Goal: Task Accomplishment & Management: Manage account settings

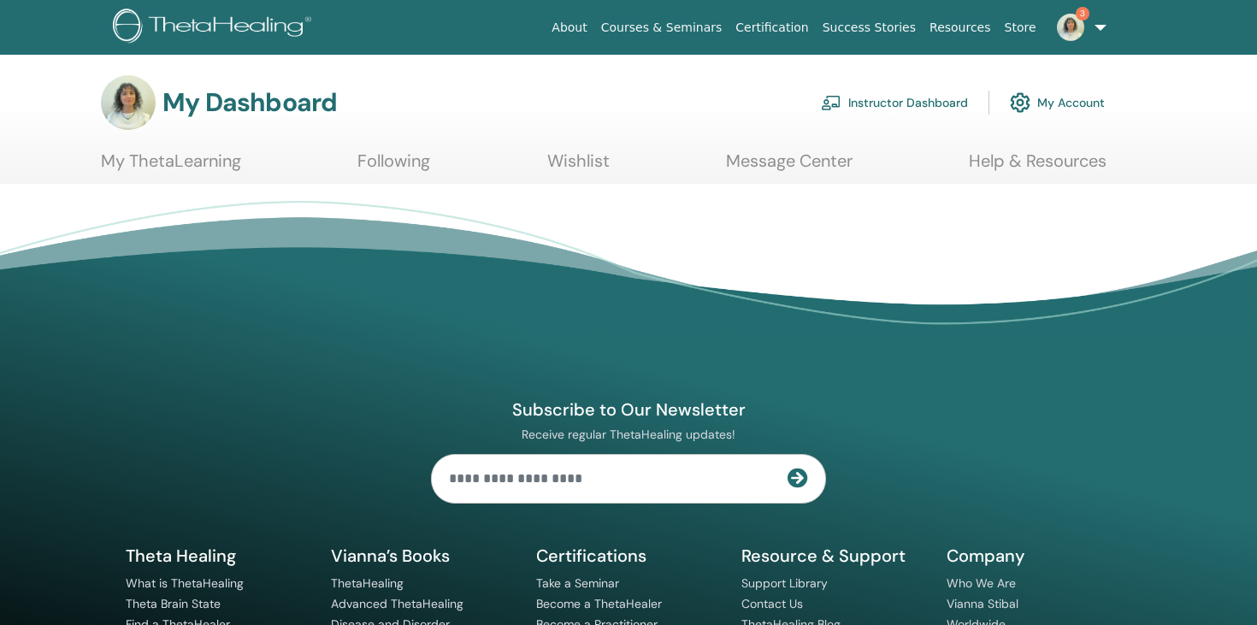
click at [1094, 32] on link "3" at bounding box center [1078, 27] width 70 height 55
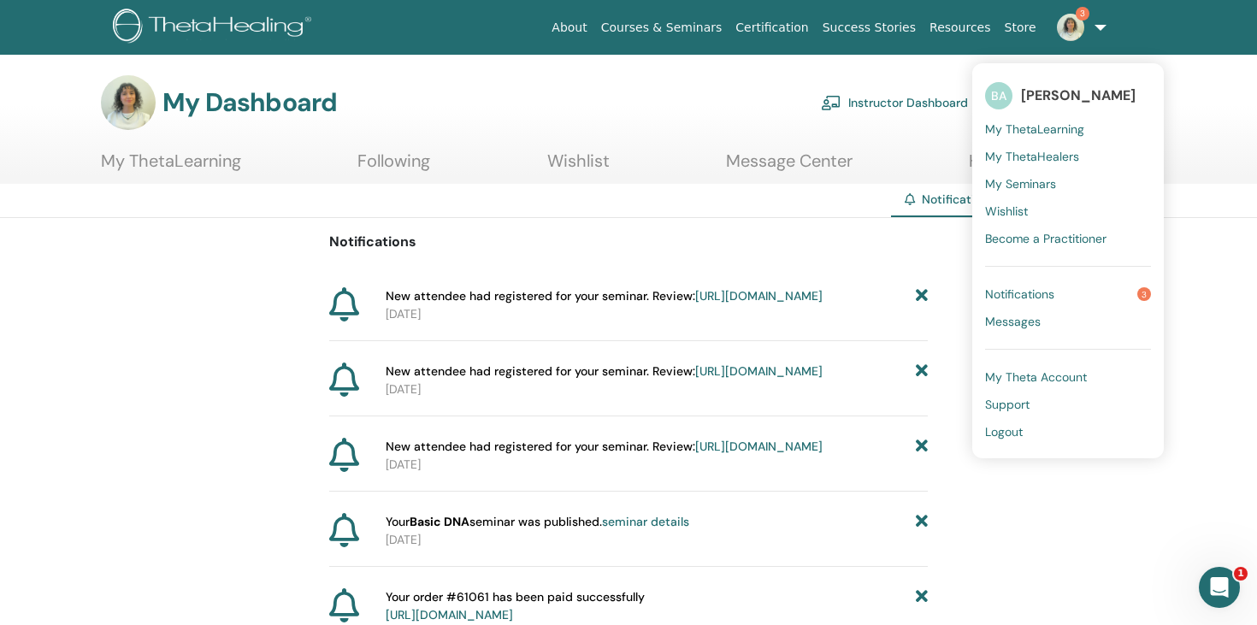
click at [1057, 159] on span "My ThetaHealers" at bounding box center [1032, 156] width 94 height 15
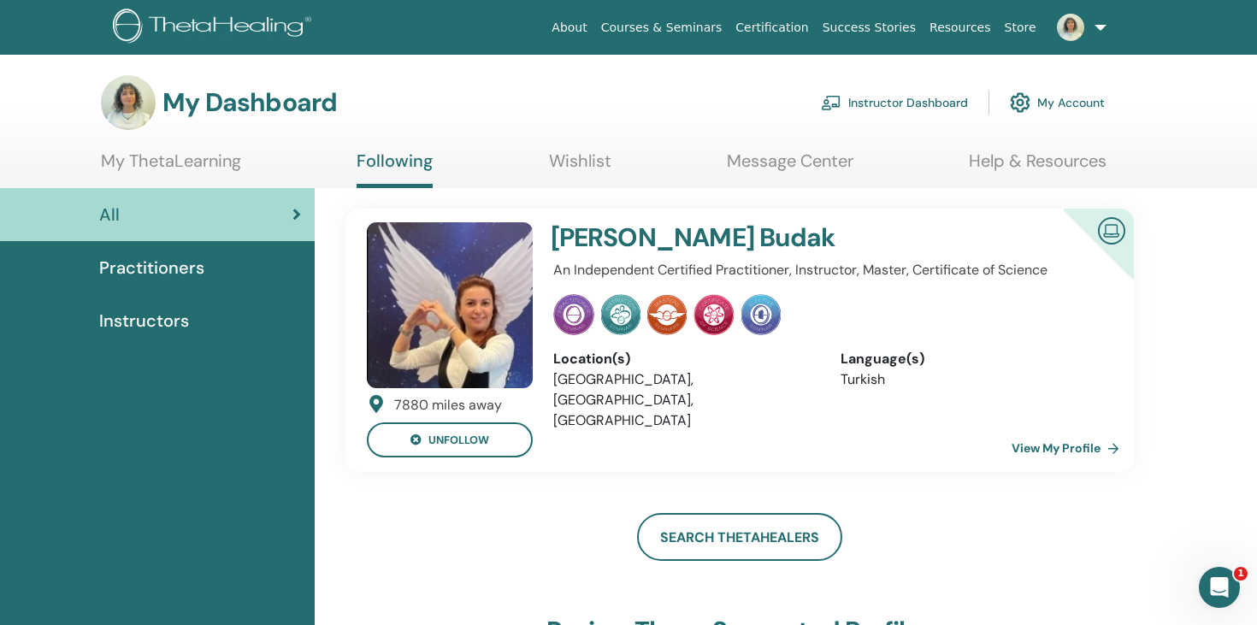
click at [205, 310] on div "Instructors" at bounding box center [157, 321] width 287 height 26
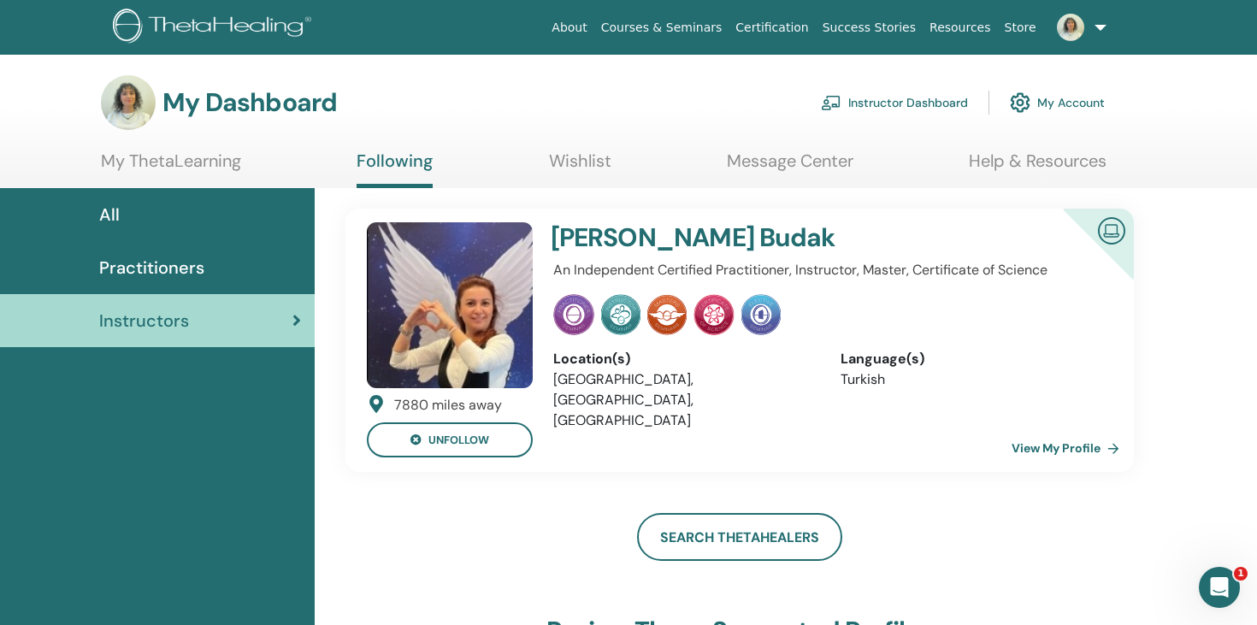
click at [933, 96] on link "Instructor Dashboard" at bounding box center [894, 103] width 147 height 38
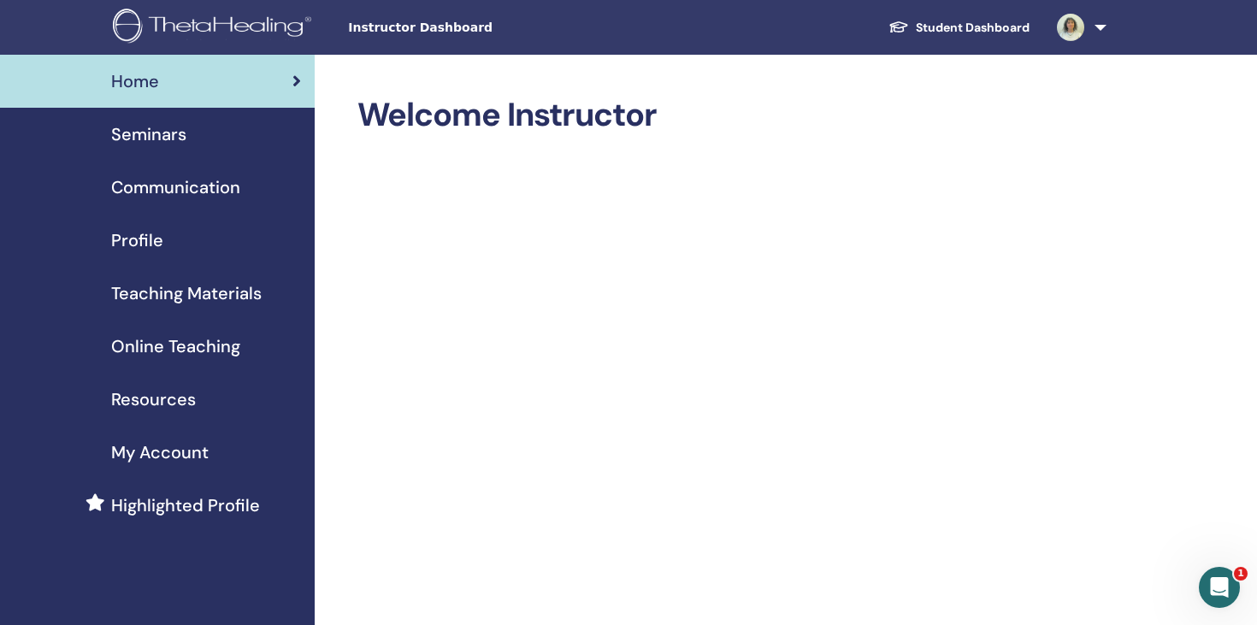
click at [198, 346] on span "Online Teaching" at bounding box center [175, 346] width 129 height 26
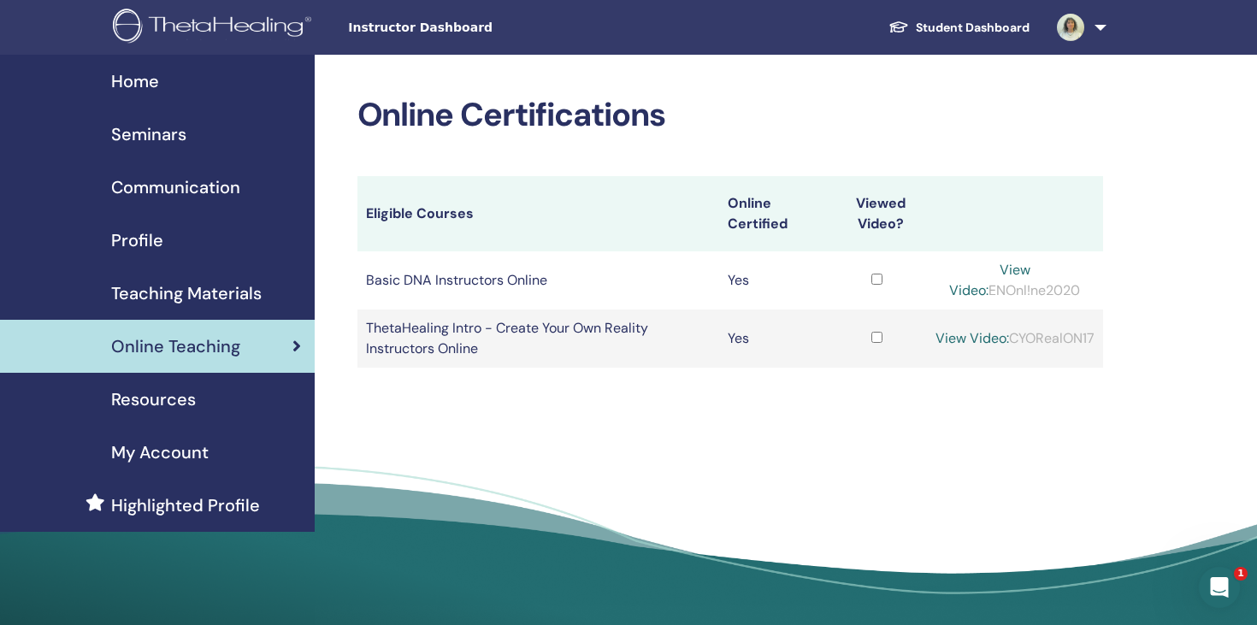
click at [166, 138] on span "Seminars" at bounding box center [148, 134] width 75 height 26
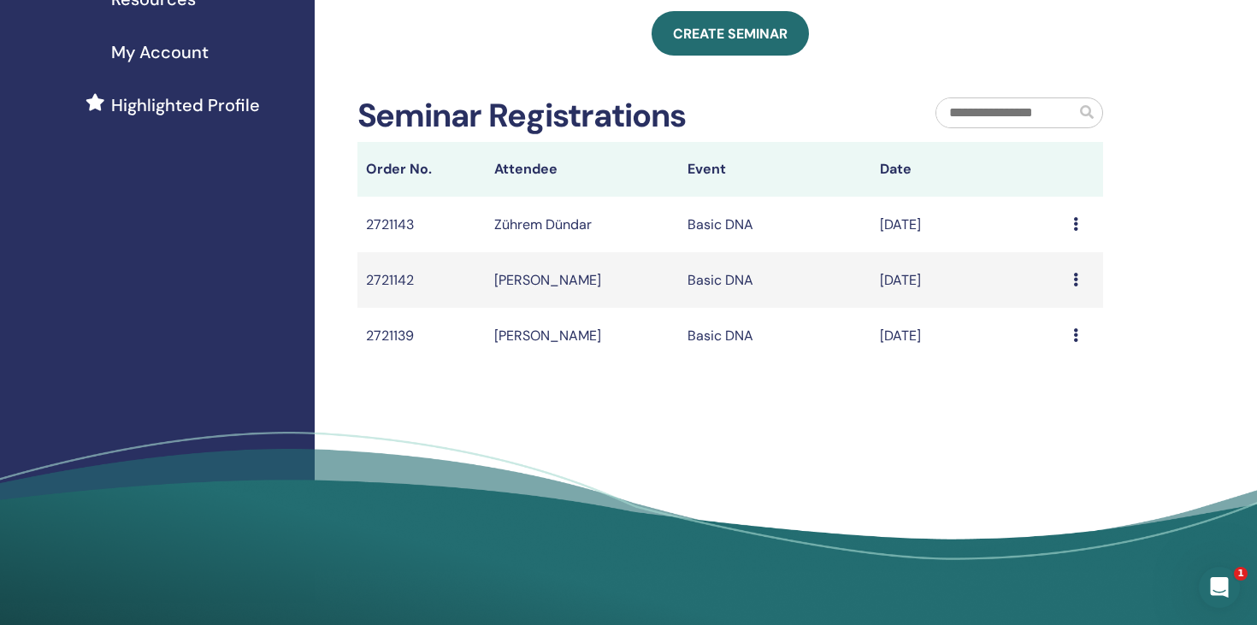
scroll to position [404, 0]
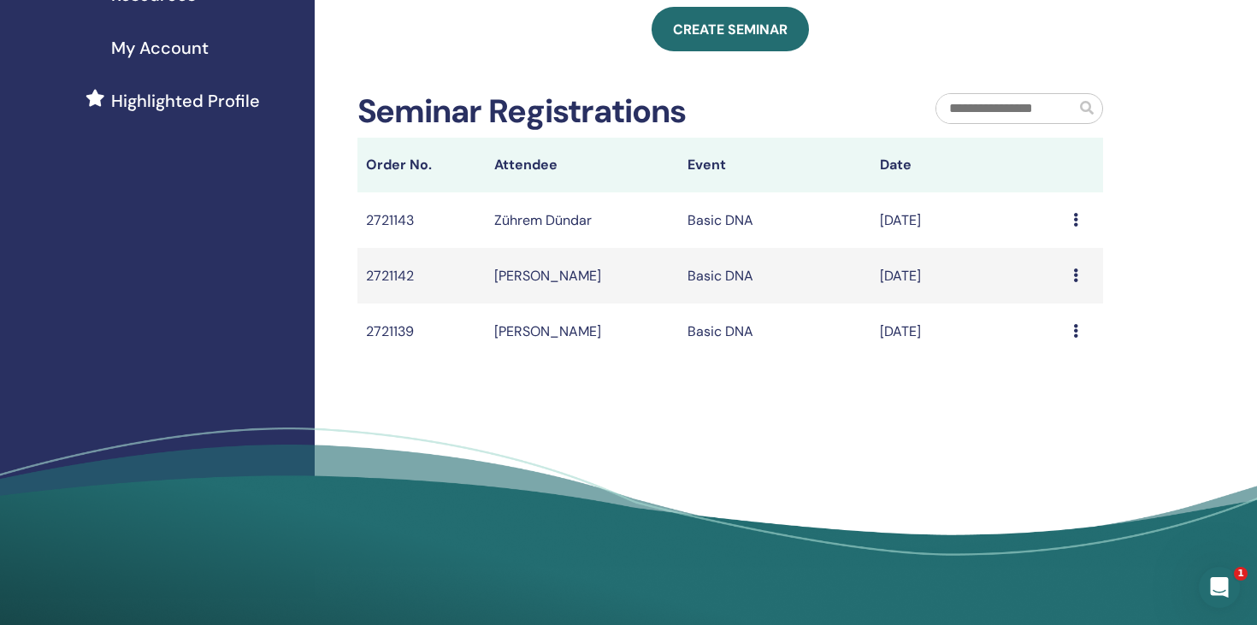
click at [455, 422] on div "My Seminars You can customize the filter to explore upcoming seminars beyond th…" at bounding box center [786, 124] width 943 height 948
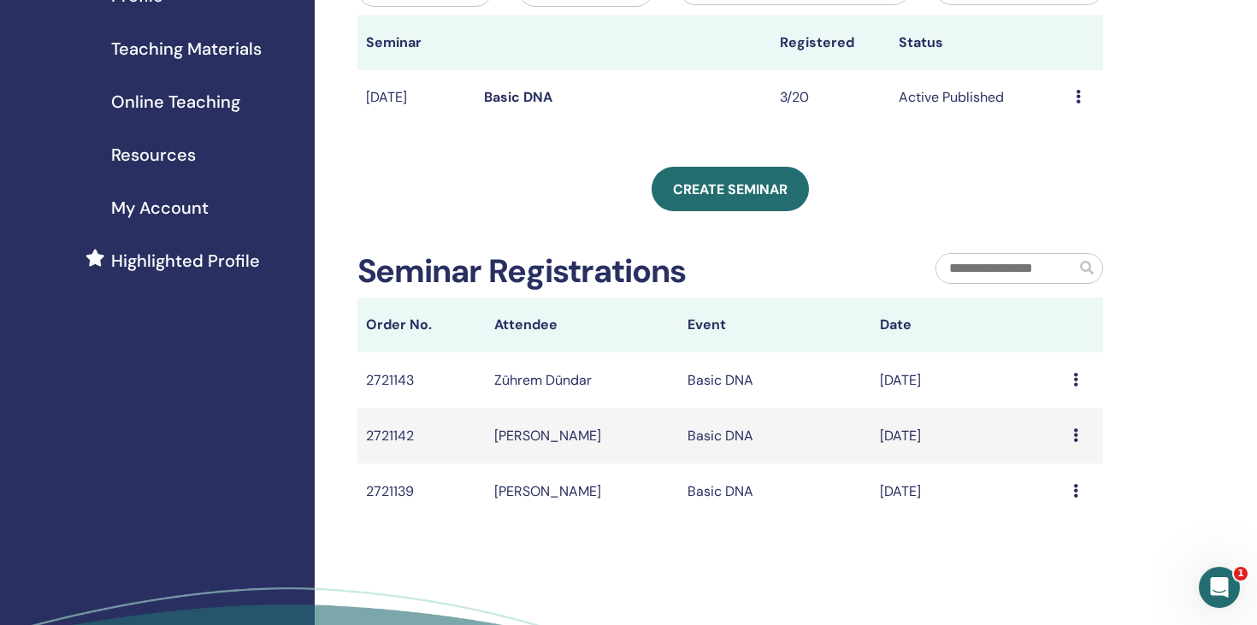
scroll to position [242, 0]
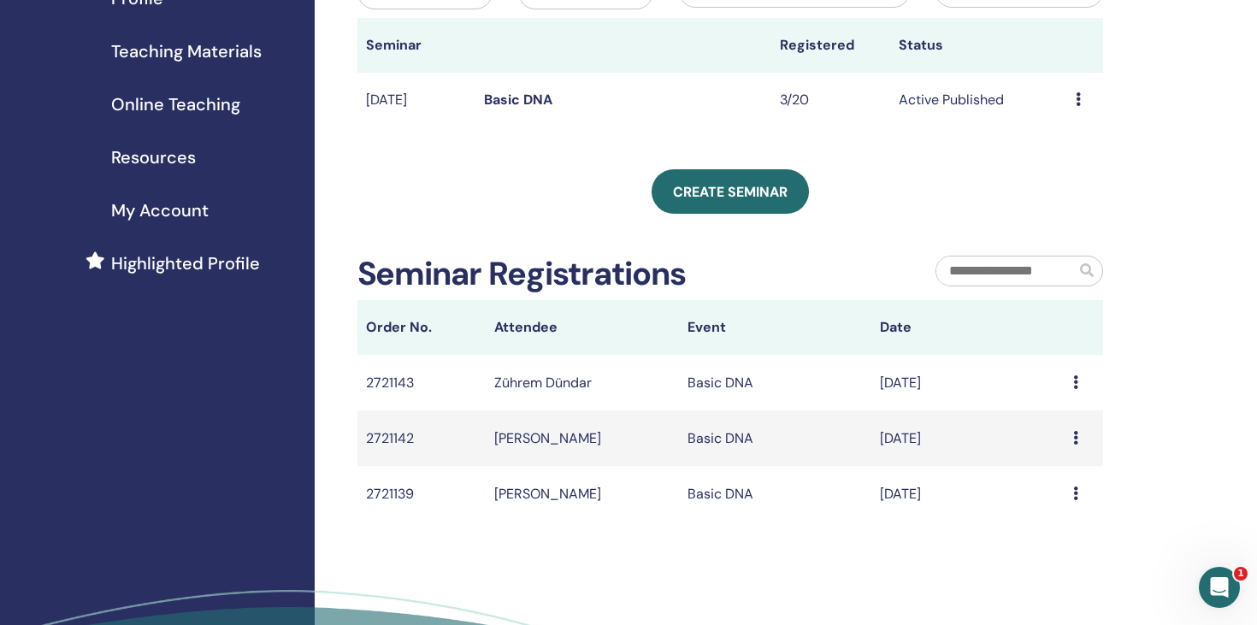
click at [528, 480] on td "[PERSON_NAME]" at bounding box center [582, 494] width 193 height 56
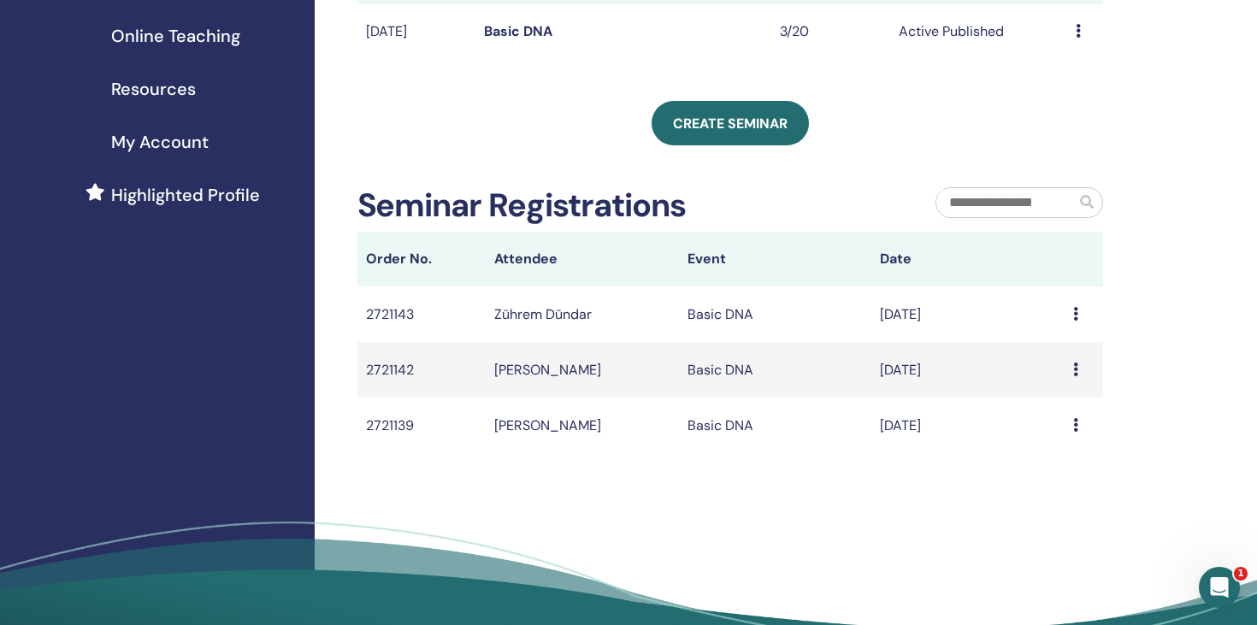
scroll to position [311, 0]
click at [546, 321] on td "Zührem Dündar" at bounding box center [582, 314] width 193 height 56
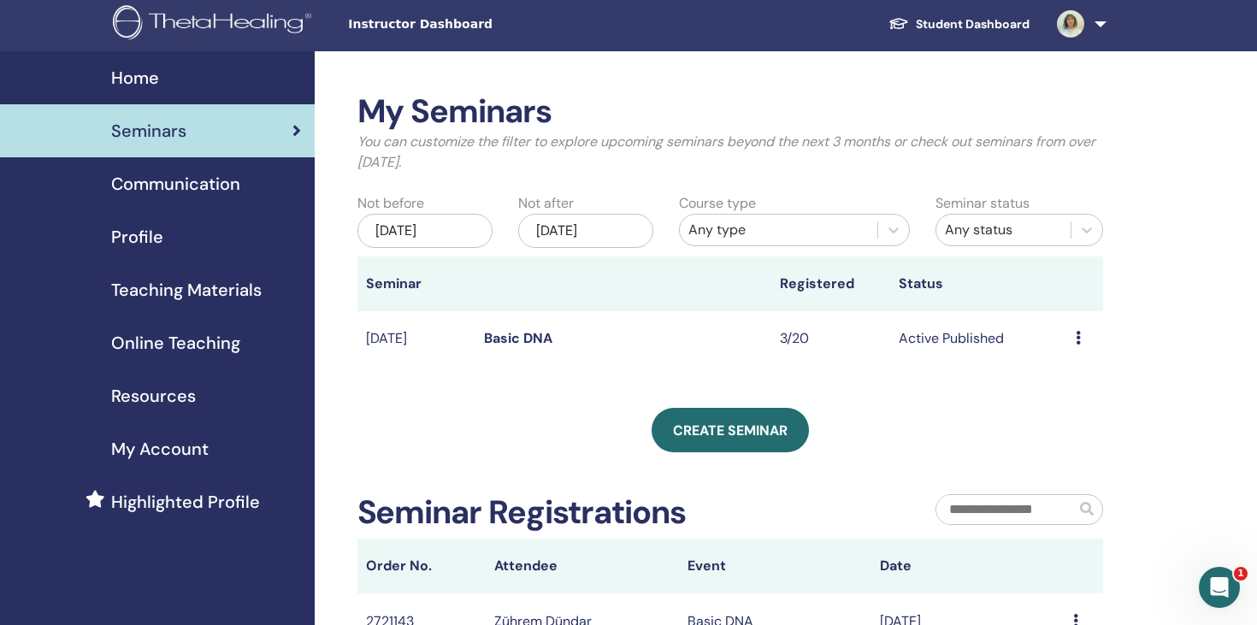
scroll to position [3, 0]
click at [513, 341] on link "Basic DNA" at bounding box center [518, 339] width 68 height 18
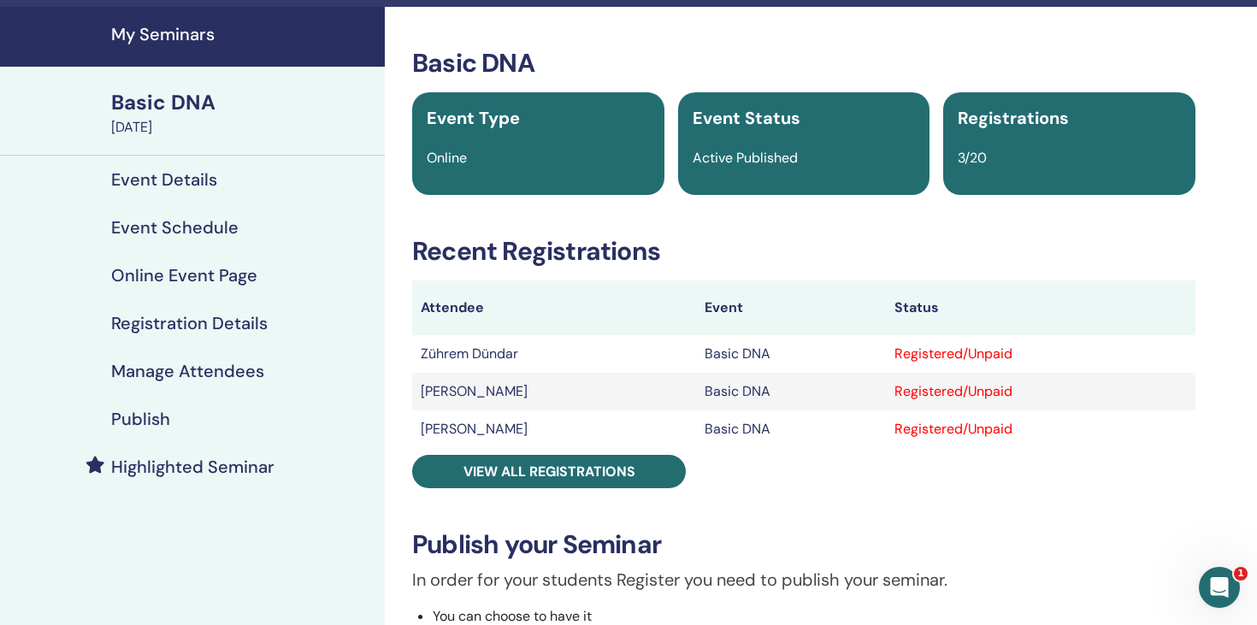
scroll to position [45, 0]
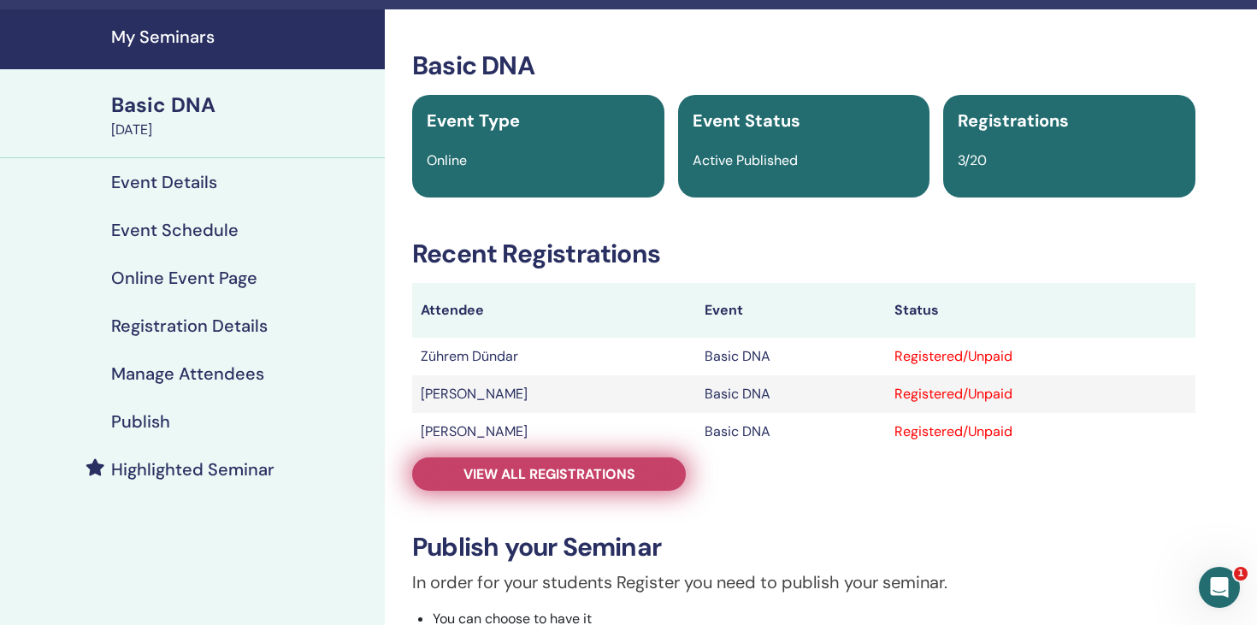
click at [580, 486] on link "View all registrations" at bounding box center [549, 473] width 274 height 33
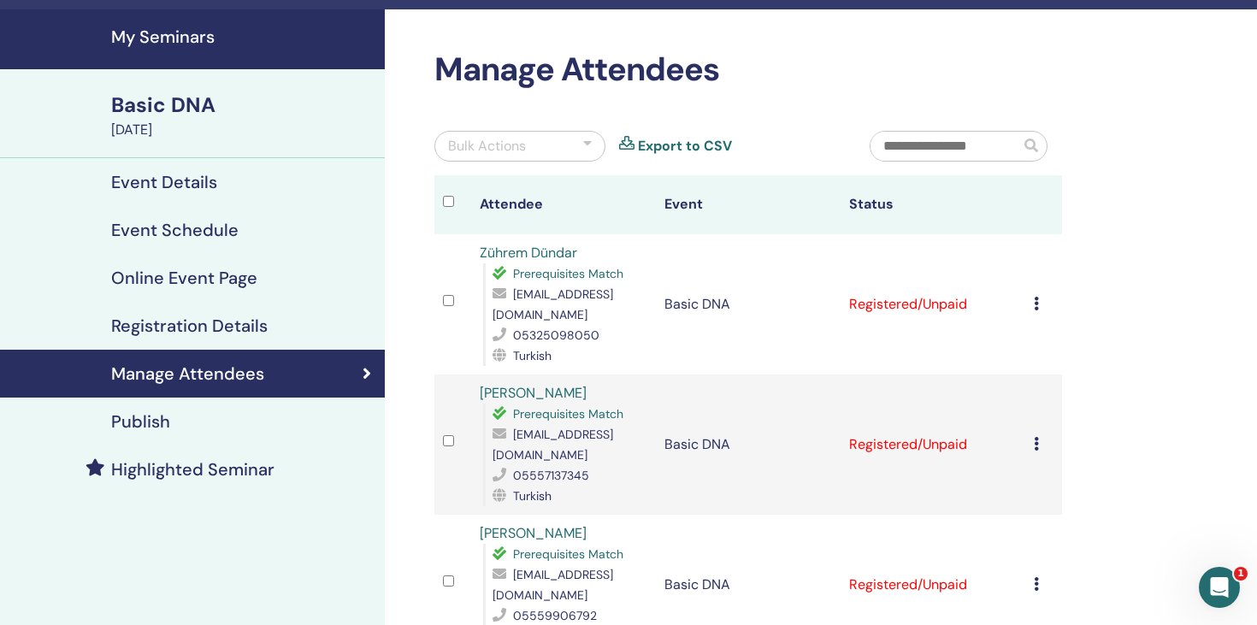
click at [1035, 306] on icon at bounding box center [1036, 304] width 5 height 14
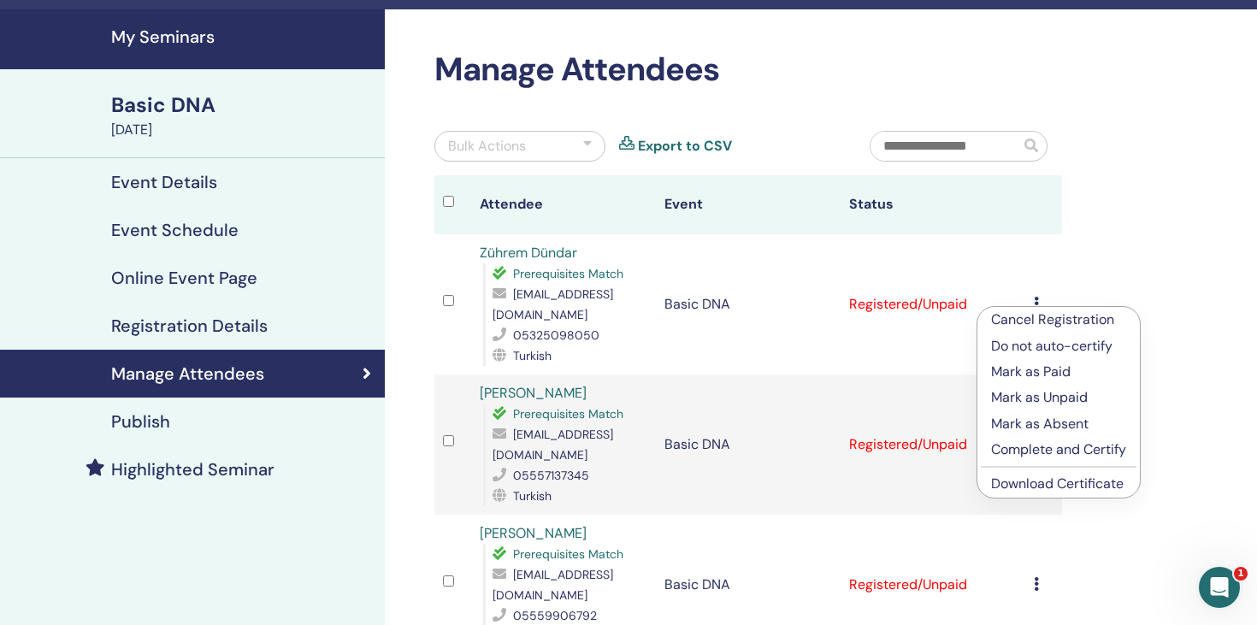
click at [1099, 256] on div "Manage Attendees Bulk Actions Export to CSV Attendee Event Status Zührem Dündar…" at bounding box center [804, 485] width 838 height 952
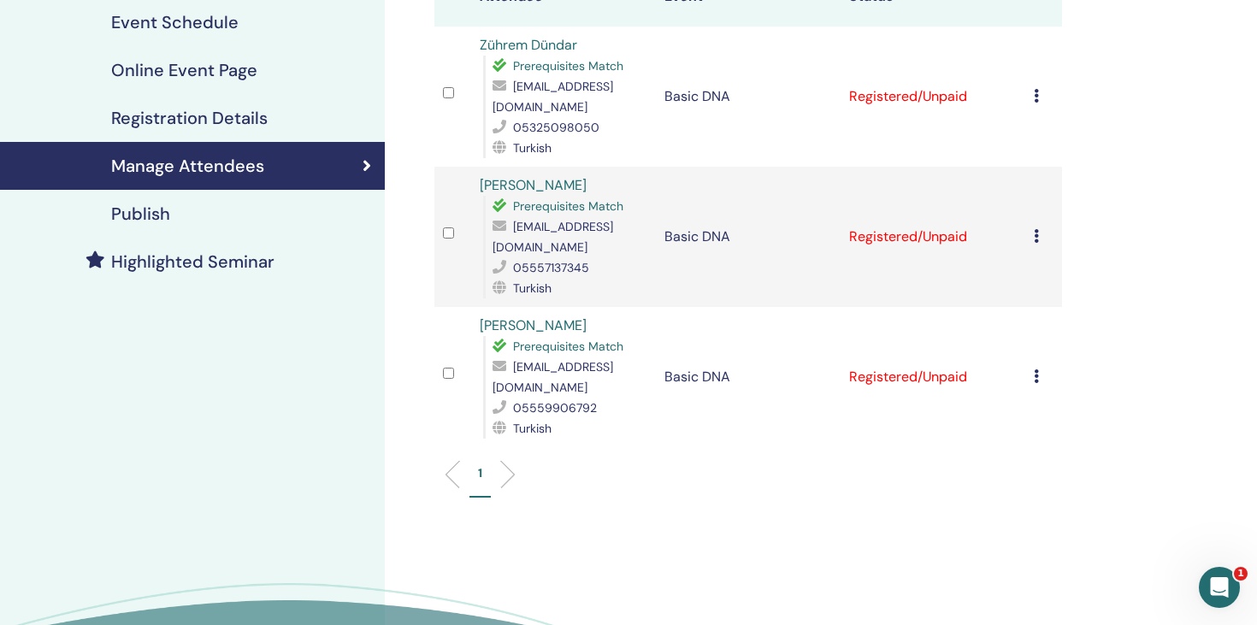
scroll to position [254, 0]
click at [1037, 237] on icon at bounding box center [1036, 235] width 5 height 14
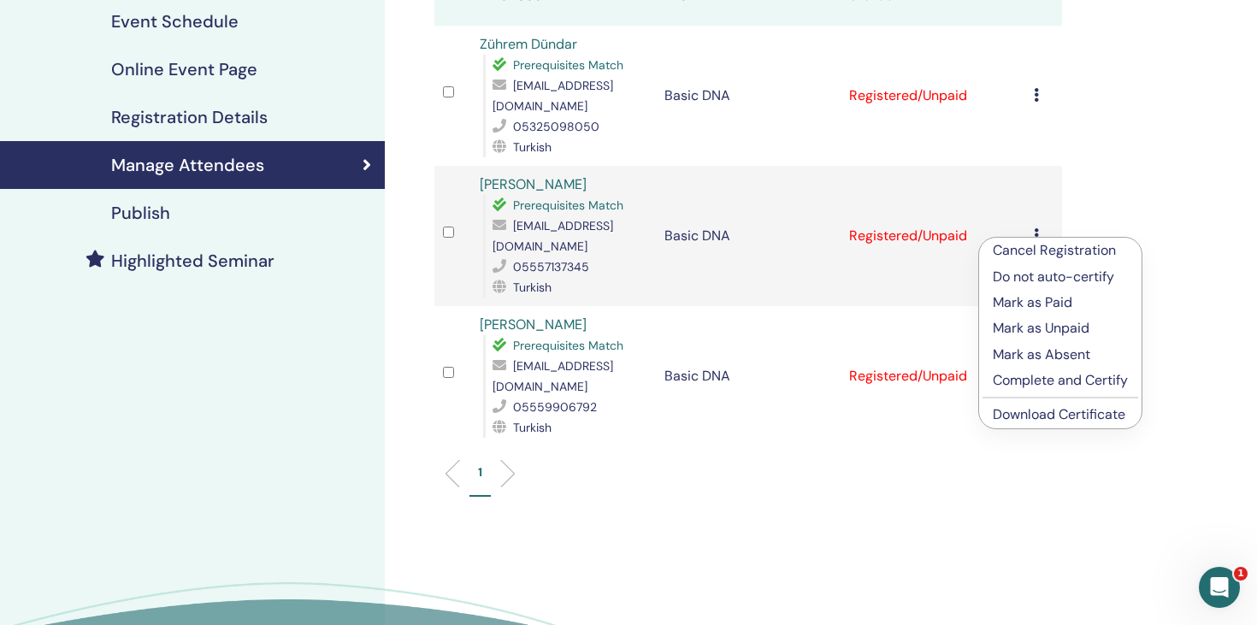
click at [1039, 303] on p "Mark as Paid" at bounding box center [1060, 302] width 135 height 21
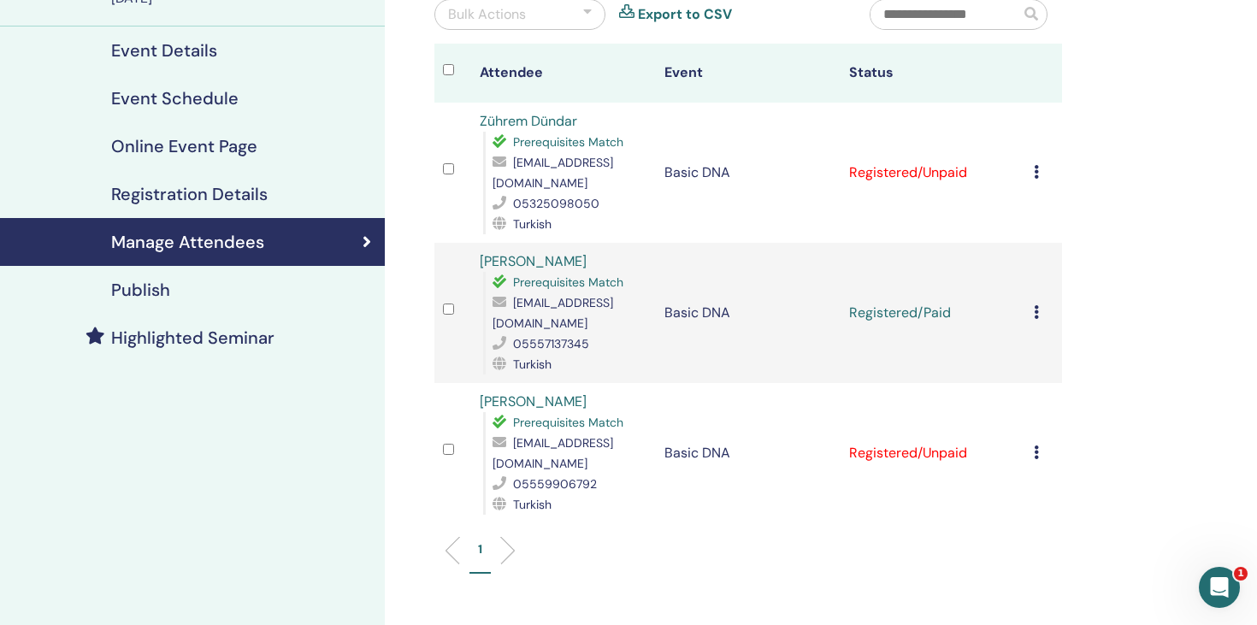
scroll to position [182, 0]
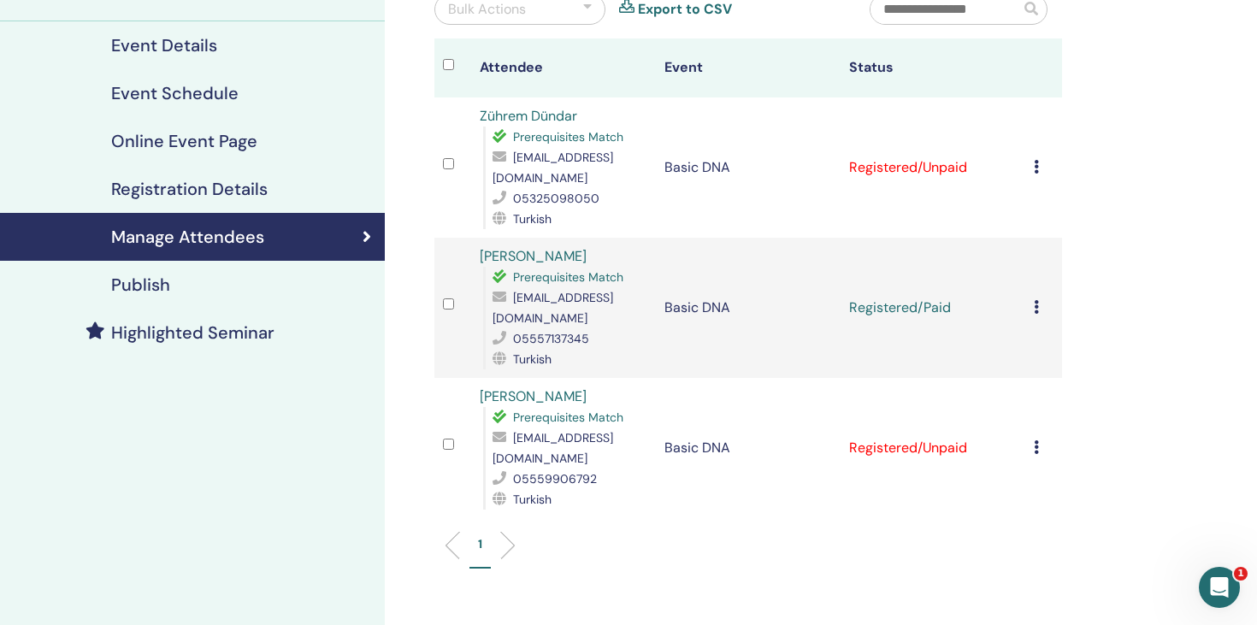
click at [1032, 436] on td "Cancel Registration Do not auto-certify Mark as Paid Mark as Unpaid Mark as Abs…" at bounding box center [1043, 448] width 37 height 140
click at [1038, 438] on div "Cancel Registration Do not auto-certify Mark as Paid Mark as Unpaid Mark as Abs…" at bounding box center [1044, 448] width 20 height 21
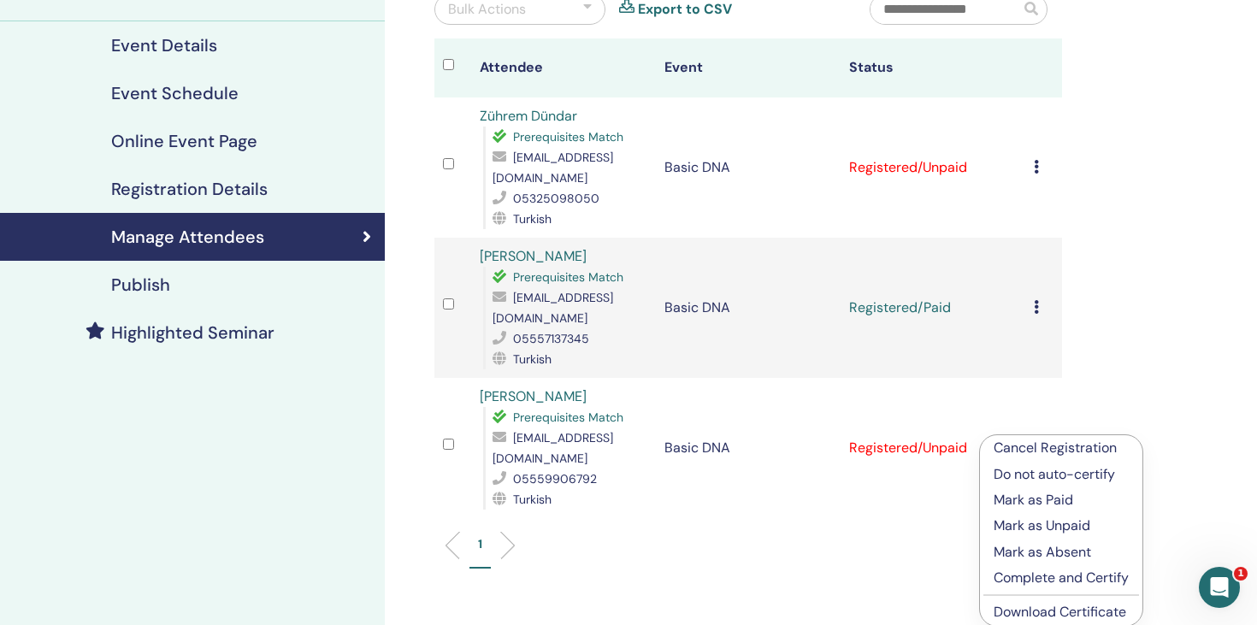
click at [1042, 501] on p "Mark as Paid" at bounding box center [1060, 500] width 135 height 21
